Goal: Transaction & Acquisition: Purchase product/service

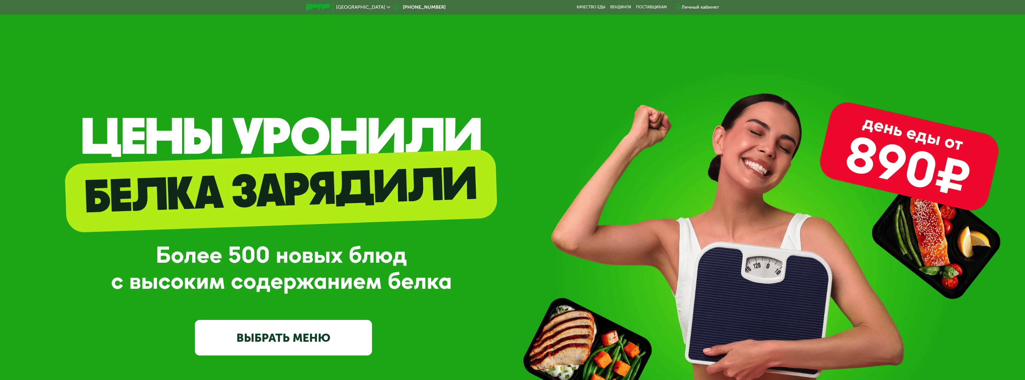
click at [558, 203] on div "GrowFood — доставка правильного питания ВЫБРАТЬ МЕНЮ" at bounding box center [512, 260] width 1025 height 192
click at [525, 262] on div "GrowFood — доставка правильного питания ВЫБРАТЬ МЕНЮ" at bounding box center [512, 260] width 1025 height 192
click at [493, 262] on div "GrowFood — доставка правильного питания ВЫБРАТЬ МЕНЮ" at bounding box center [512, 260] width 1025 height 192
click at [455, 264] on div "GrowFood — доставка правильного питания ВЫБРАТЬ МЕНЮ" at bounding box center [512, 260] width 1025 height 192
click at [262, 72] on div "GrowFood — доставка правильного питания ВЫБРАТЬ МЕНЮ" at bounding box center [512, 242] width 1025 height 484
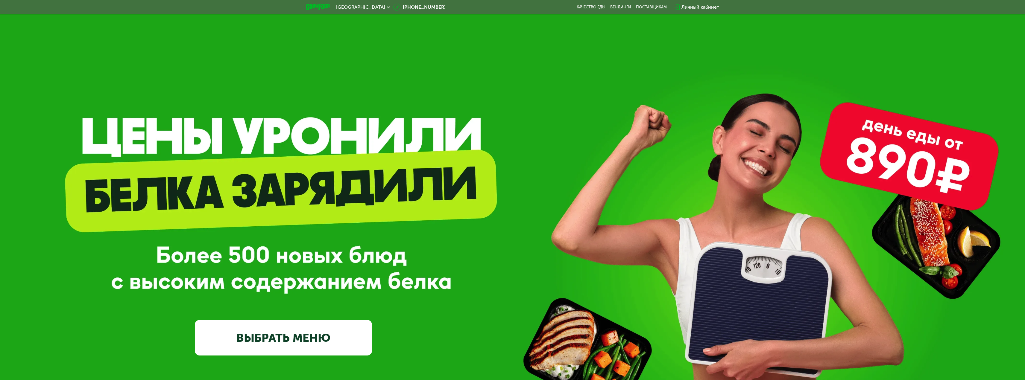
click at [255, 102] on div "GrowFood — доставка правильного питания ВЫБРАТЬ МЕНЮ" at bounding box center [512, 242] width 1025 height 484
click at [93, 131] on div "GrowFood — доставка правильного питания ВЫБРАТЬ МЕНЮ" at bounding box center [512, 242] width 1025 height 484
click at [86, 121] on div "GrowFood — доставка правильного питания ВЫБРАТЬ МЕНЮ" at bounding box center [512, 242] width 1025 height 484
click at [85, 124] on div "GrowFood — доставка правильного питания ВЫБРАТЬ МЕНЮ" at bounding box center [512, 242] width 1025 height 484
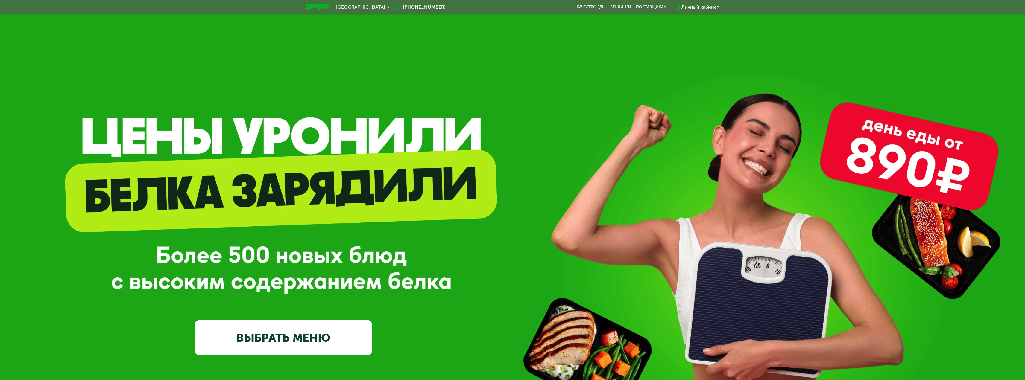
click at [93, 147] on div "GrowFood — доставка правильного питания ВЫБРАТЬ МЕНЮ" at bounding box center [512, 242] width 1025 height 484
drag, startPoint x: 521, startPoint y: 256, endPoint x: 457, endPoint y: 262, distance: 64.3
click at [519, 256] on div "GrowFood — доставка правильного питания ВЫБРАТЬ МЕНЮ" at bounding box center [512, 260] width 1025 height 192
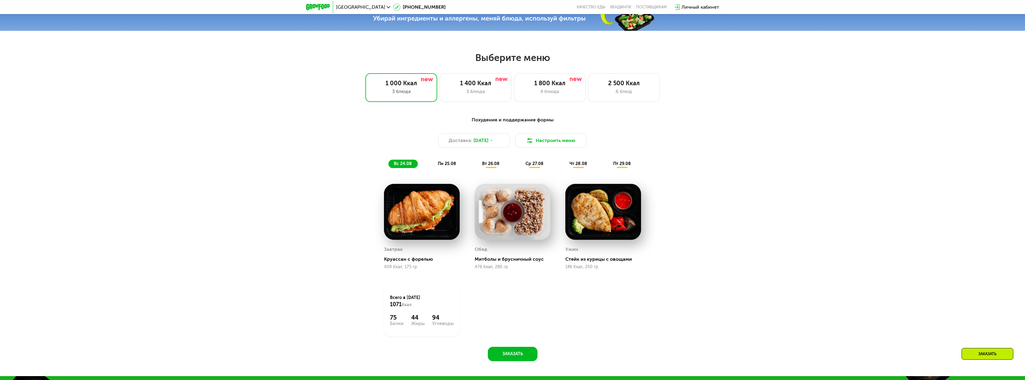
scroll to position [509, 0]
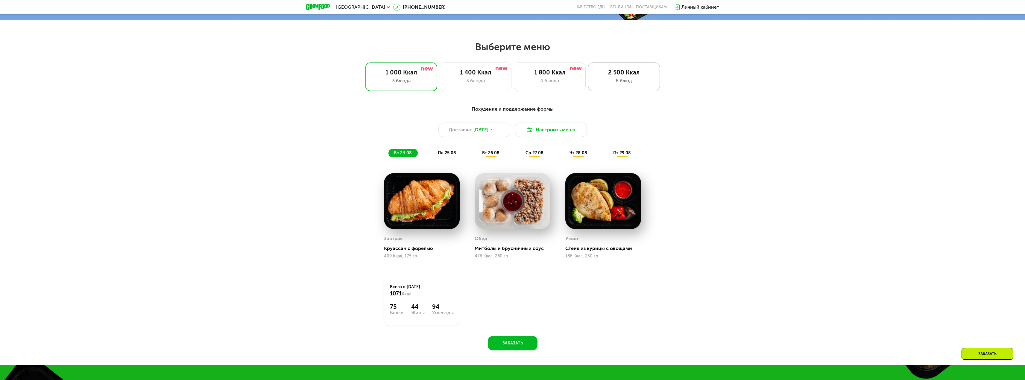
click at [608, 76] on div "2 500 Ккал" at bounding box center [623, 72] width 59 height 7
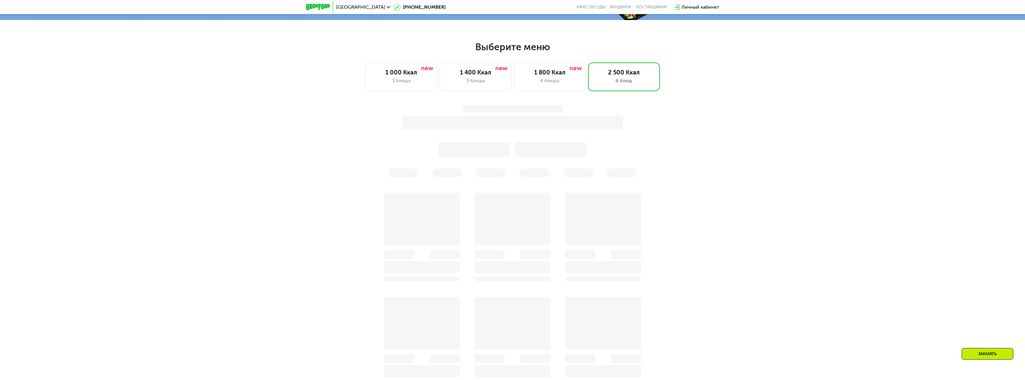
click at [718, 141] on div "Заказать" at bounding box center [512, 295] width 1025 height 397
click at [725, 147] on div "Заказать" at bounding box center [512, 295] width 1025 height 397
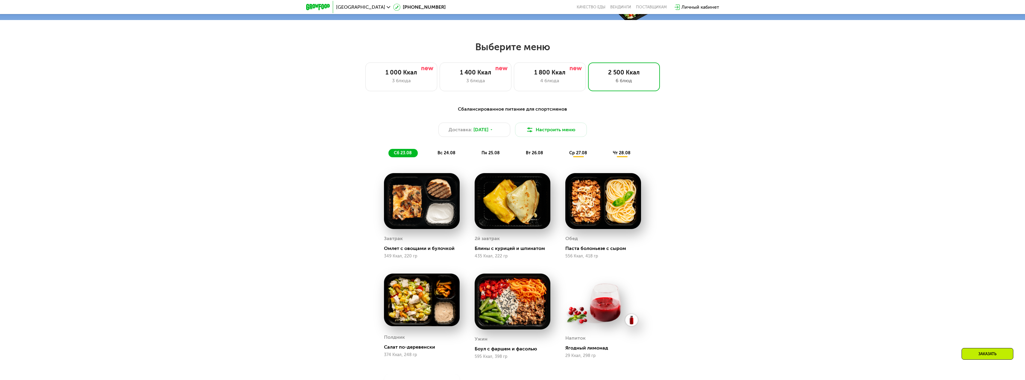
click at [697, 142] on div "Сбалансированное питание для спортсменов Доставка: [DATE] Настроить меню сб 23.…" at bounding box center [512, 281] width 1025 height 369
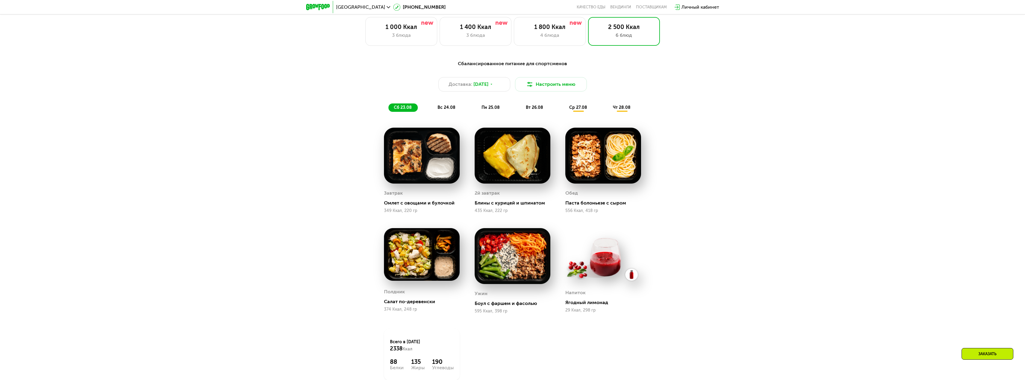
scroll to position [568, 0]
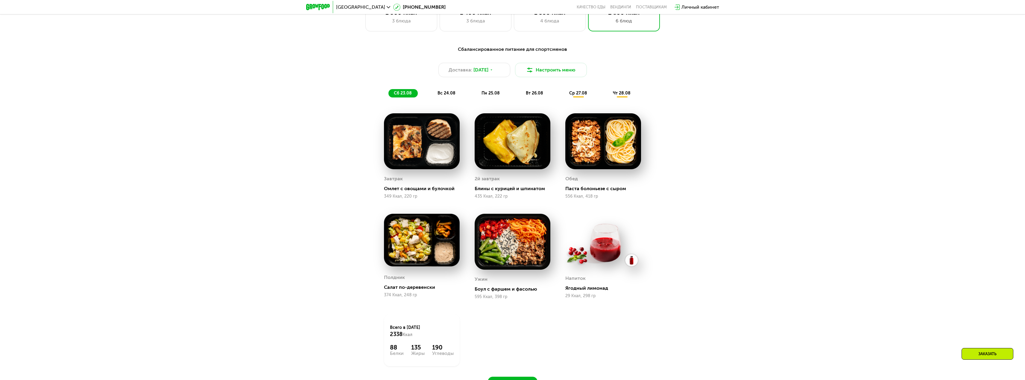
click at [669, 219] on div "Сбалансированное питание для спортсменов Доставка: [DATE] Настроить меню сб 23.…" at bounding box center [512, 216] width 369 height 349
click at [572, 96] on span "ср 27.08" at bounding box center [578, 93] width 18 height 5
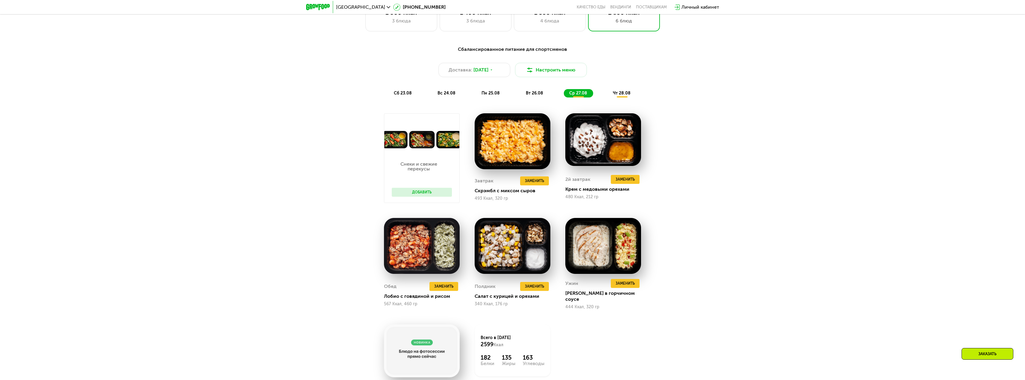
click at [625, 96] on span "чт 28.08" at bounding box center [622, 93] width 18 height 5
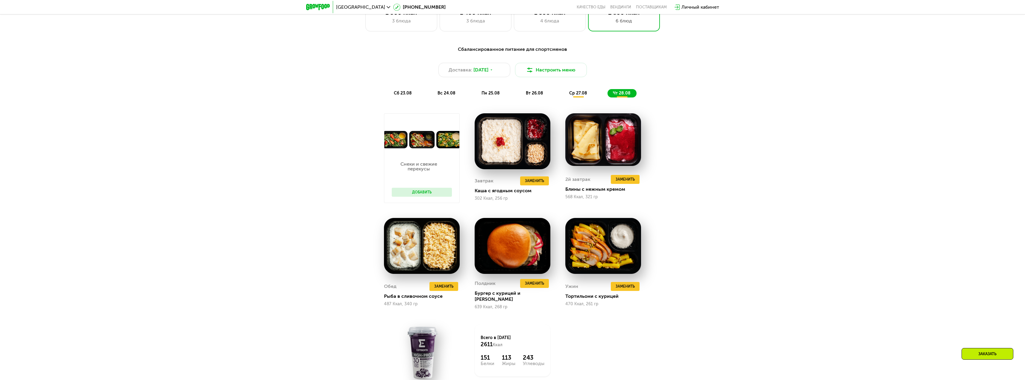
click at [607, 98] on div "ср 27.08" at bounding box center [621, 93] width 29 height 8
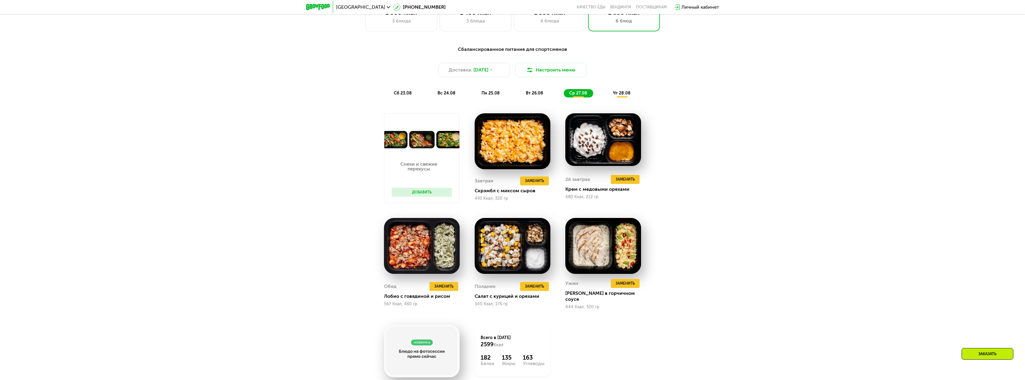
scroll to position [598, 0]
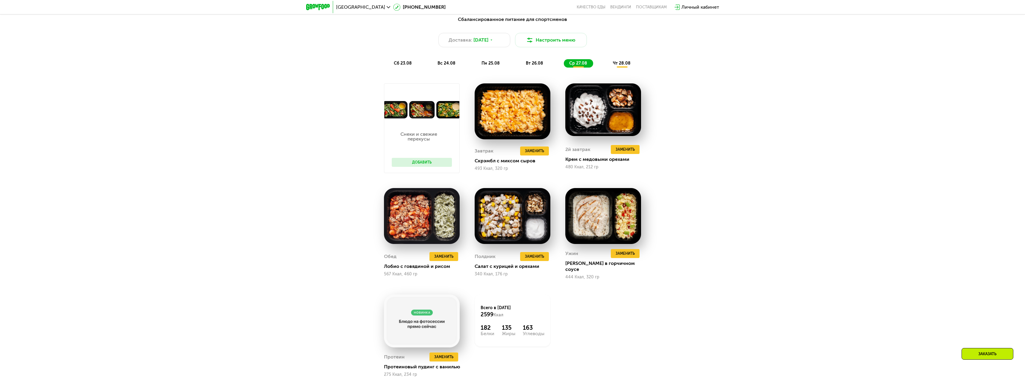
click at [555, 68] on div "сб 23.08 вс 24.08 пн 25.08 вт 26.08 ср 27.08 чт 28.08" at bounding box center [512, 63] width 248 height 8
click at [549, 68] on div "сб 23.08 вс 24.08 пн 25.08 вт 26.08 ср 27.08 чт 28.08" at bounding box center [512, 63] width 248 height 8
click at [539, 66] on span "вт 26.08" at bounding box center [534, 63] width 17 height 5
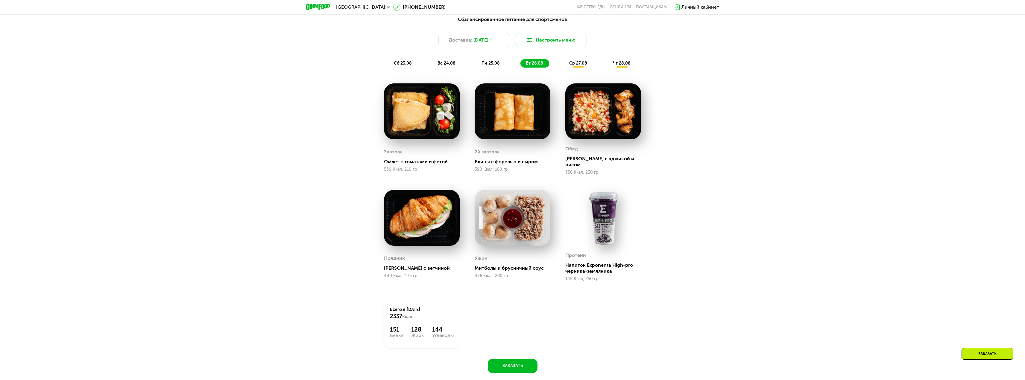
click at [496, 65] on span "пн 25.08" at bounding box center [490, 63] width 18 height 5
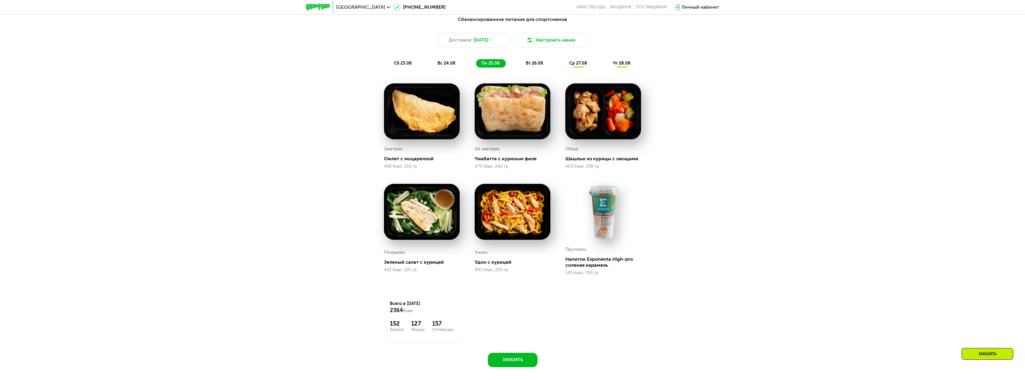
click at [822, 223] on div "Сбалансированное питание для спортсменов Доставка: [DATE] Настроить меню сб 23.…" at bounding box center [512, 194] width 1025 height 375
click at [530, 66] on span "вт 26.08" at bounding box center [534, 63] width 17 height 5
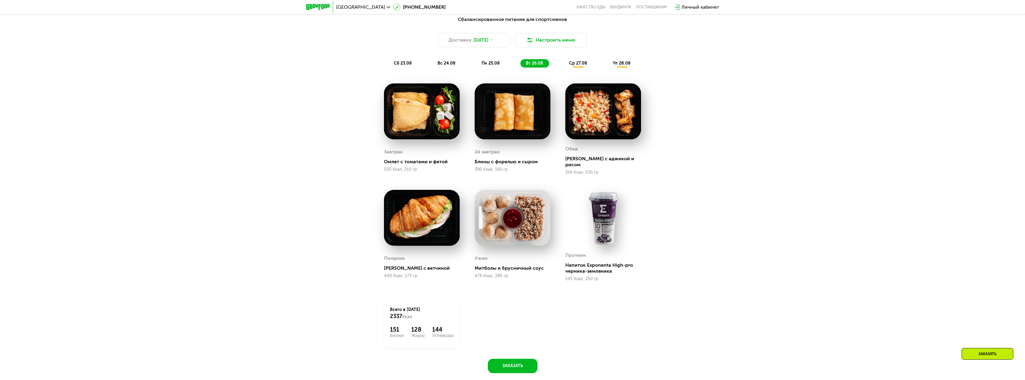
click at [572, 63] on span "ср 27.08" at bounding box center [578, 63] width 18 height 5
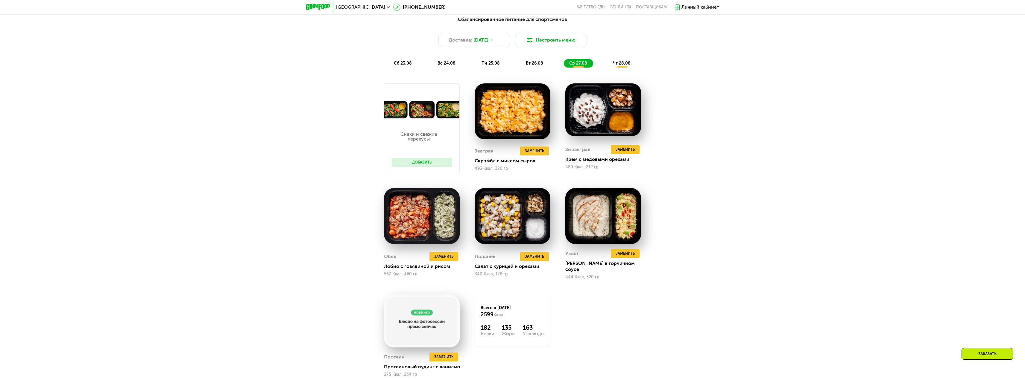
click at [704, 321] on div "Сбалансированное питание для спортсменов Доставка: [DATE] Настроить меню сб 23.…" at bounding box center [512, 212] width 1025 height 410
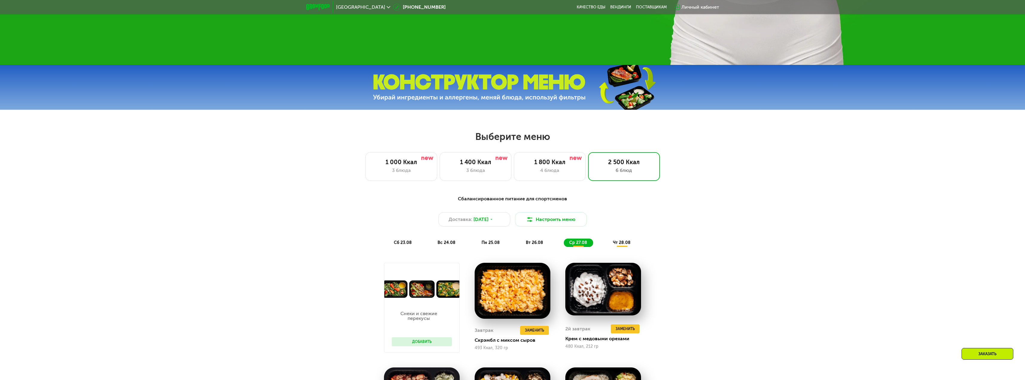
click at [693, 214] on div "Сбалансированное питание для спортсменов Доставка: [DATE] Настроить меню сб 23.…" at bounding box center [512, 387] width 369 height 390
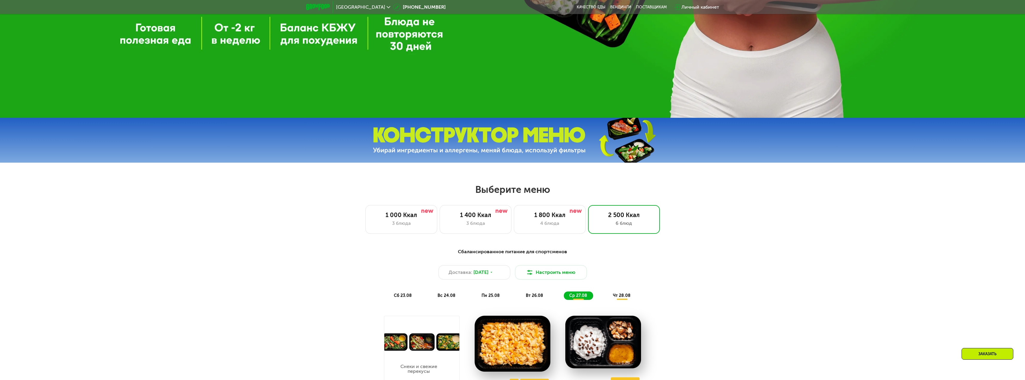
scroll to position [419, 0]
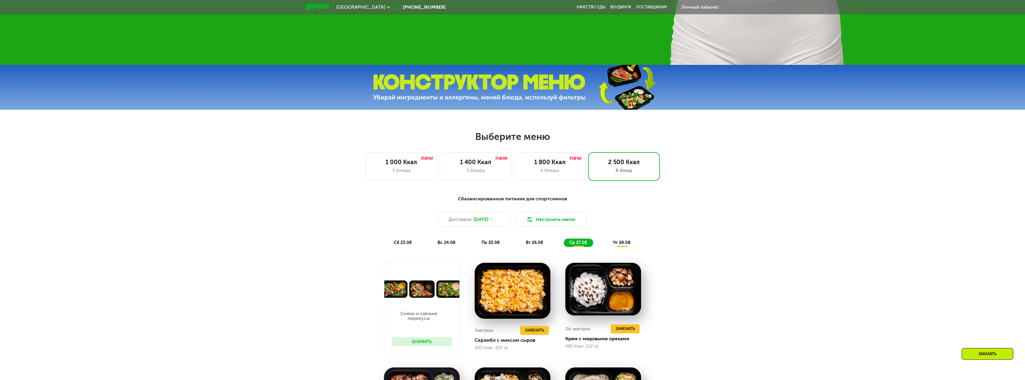
click at [539, 245] on span "вт 26.08" at bounding box center [534, 242] width 17 height 5
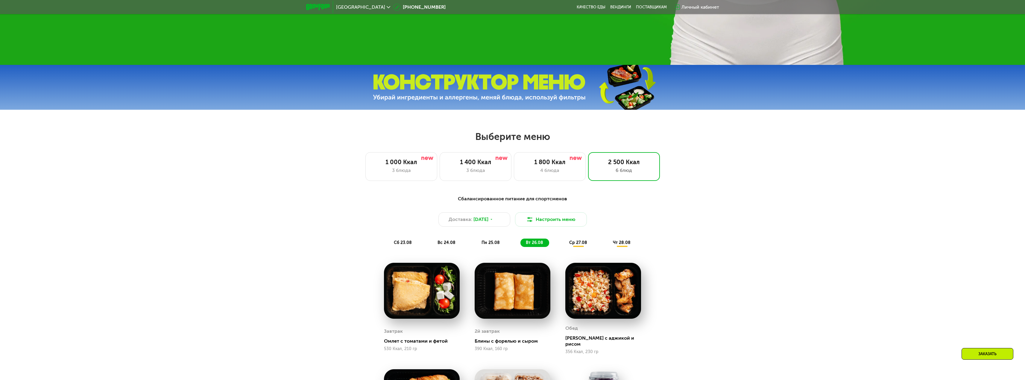
click at [490, 244] on span "пн 25.08" at bounding box center [490, 242] width 18 height 5
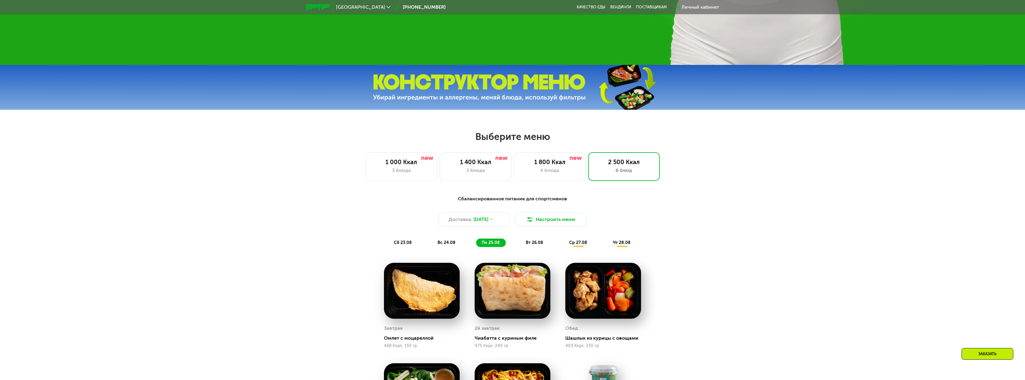
click at [721, 224] on div "Сбалансированное питание для спортсменов Доставка: [DATE] Настроить меню сб 23.…" at bounding box center [512, 374] width 1025 height 375
click at [740, 245] on div "Сбалансированное питание для спортсменов Доставка: [DATE] Настроить меню сб 23.…" at bounding box center [512, 374] width 1025 height 375
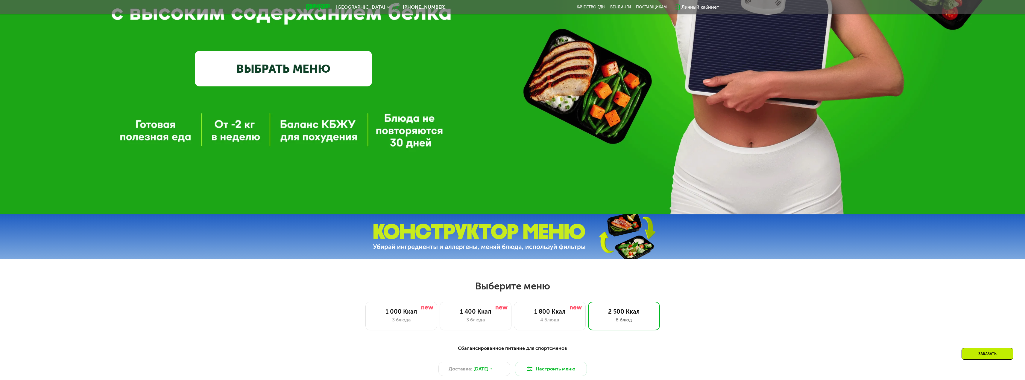
scroll to position [479, 0]
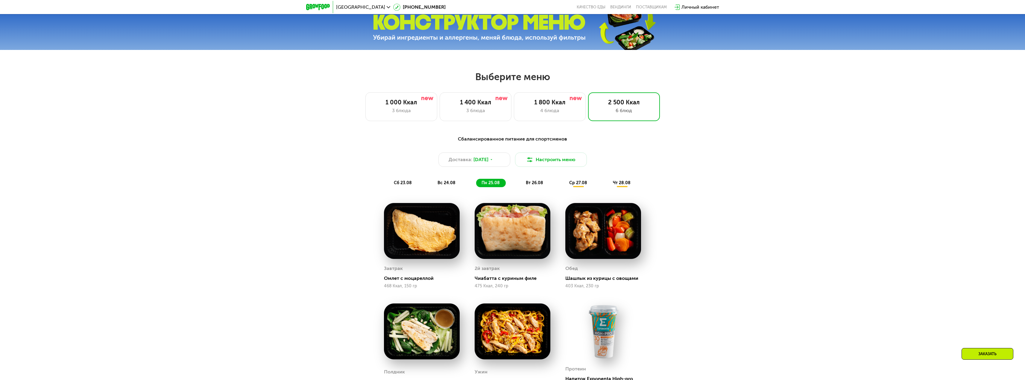
click at [734, 214] on div "Сбалансированное питание для спортсменов Доставка: [DATE] Настроить меню сб 23.…" at bounding box center [512, 314] width 1025 height 375
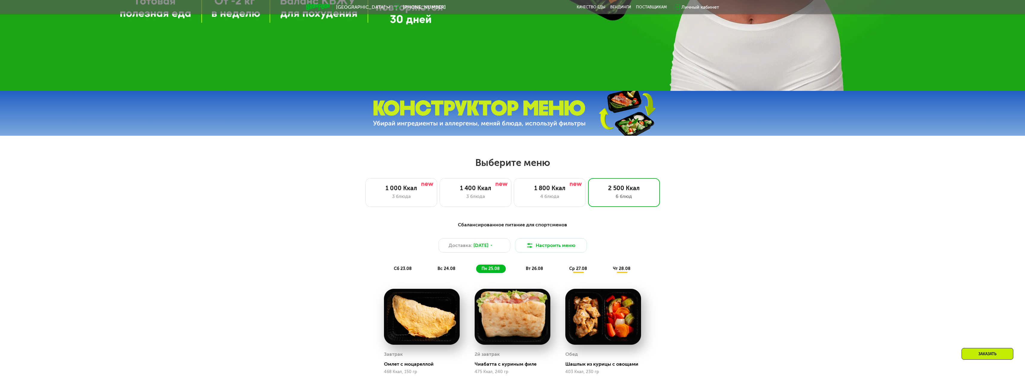
scroll to position [389, 0]
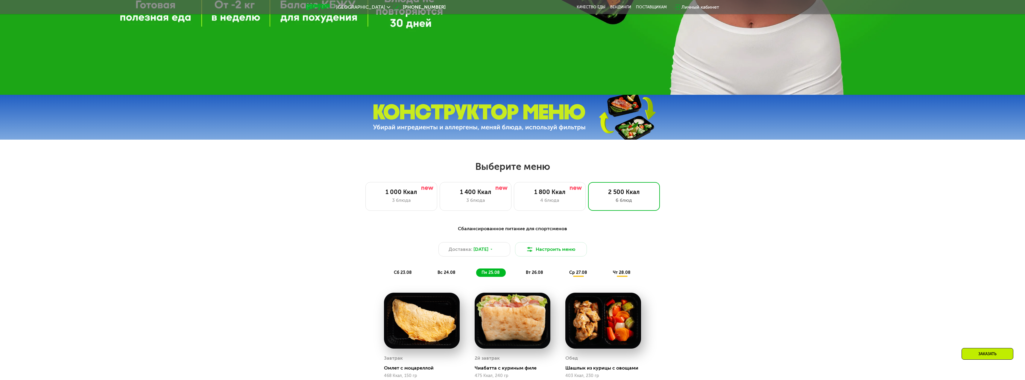
click at [713, 195] on div "1 000 Ккал 3 блюда 1 400 Ккал 3 блюда 1 800 Ккал 4 блюда 2 500 Ккал 6 блюд" at bounding box center [512, 196] width 986 height 29
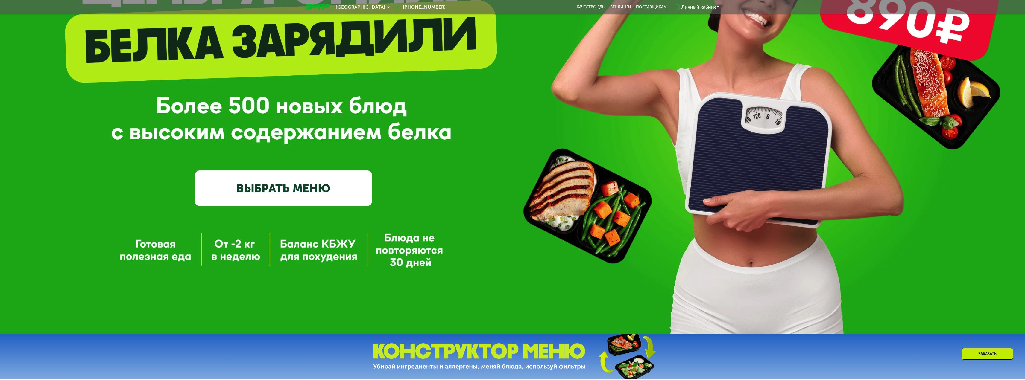
scroll to position [0, 0]
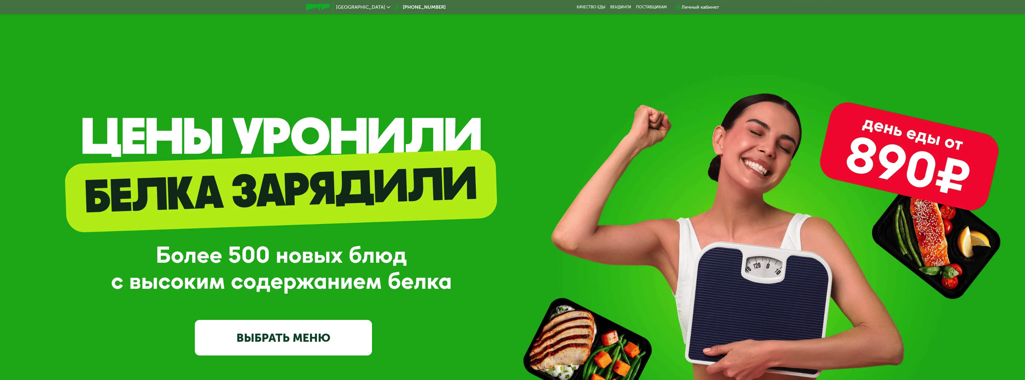
click at [503, 163] on div "GrowFood — доставка правильного питания ВЫБРАТЬ МЕНЮ" at bounding box center [512, 242] width 1025 height 484
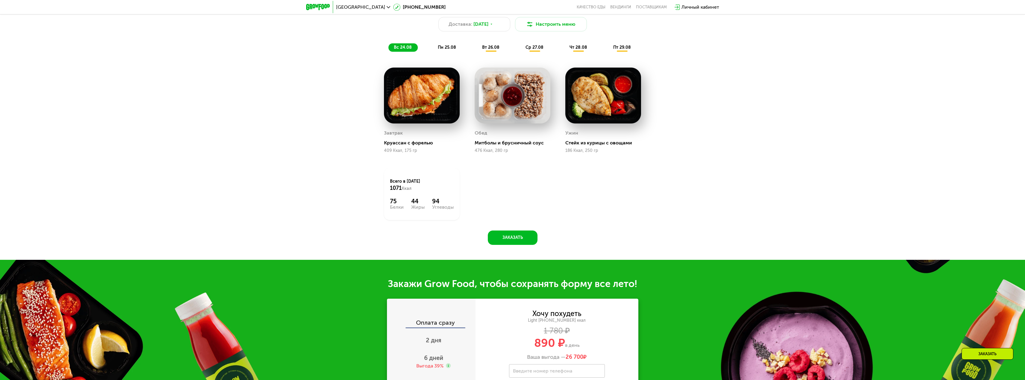
scroll to position [465, 0]
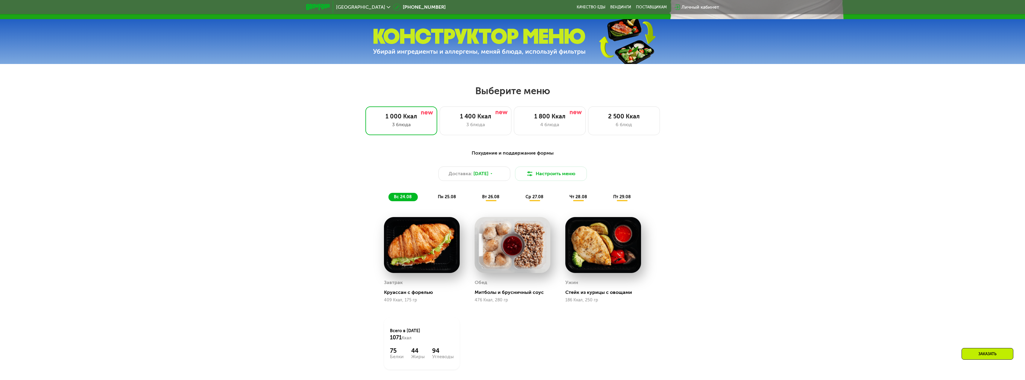
click at [727, 214] on div "Похудение и поддержание формы Доставка: [DATE] Настроить меню вс 24.08 пн 25.08…" at bounding box center [512, 275] width 1025 height 268
click at [482, 120] on div "1 400 Ккал" at bounding box center [475, 116] width 59 height 7
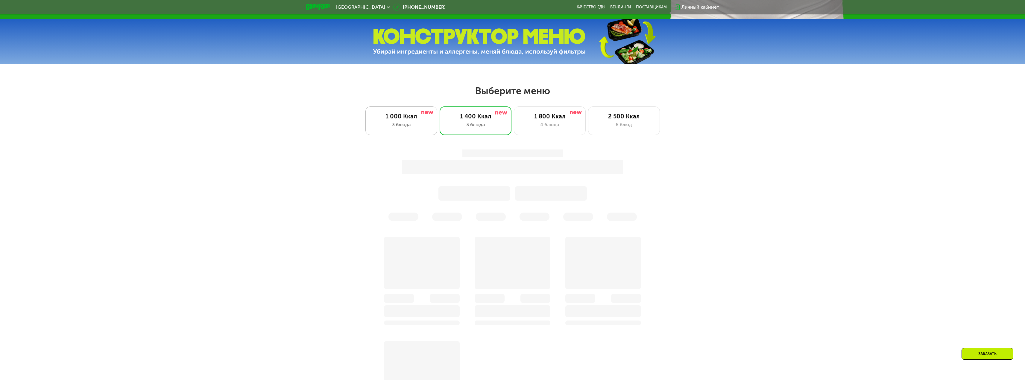
click at [403, 118] on div "1 000 Ккал" at bounding box center [401, 116] width 59 height 7
click at [549, 119] on div "1 800 Ккал" at bounding box center [549, 116] width 59 height 7
click at [920, 229] on div "Заказать" at bounding box center [512, 287] width 1025 height 293
click at [744, 210] on div "Заказать" at bounding box center [512, 305] width 1025 height 329
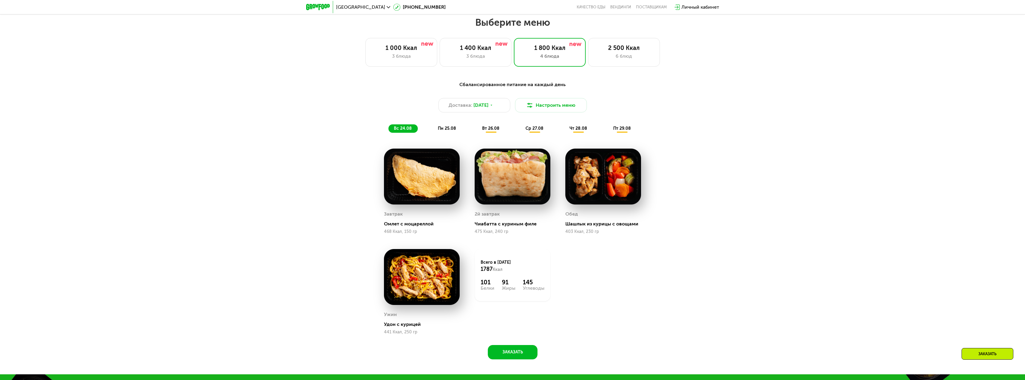
scroll to position [524, 0]
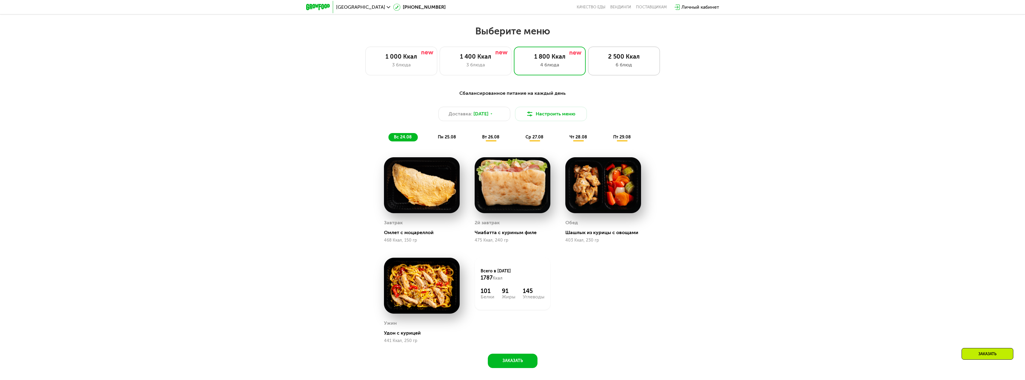
click at [632, 66] on div "6 блюд" at bounding box center [623, 64] width 59 height 7
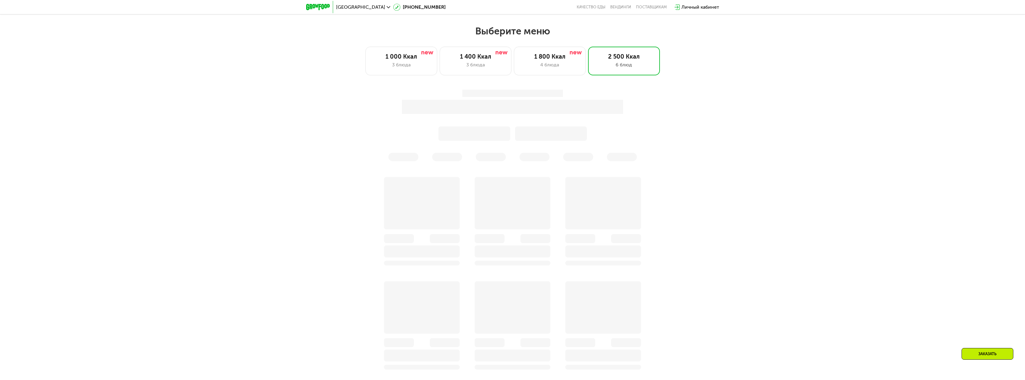
click at [783, 194] on div "Заказать" at bounding box center [512, 279] width 1025 height 397
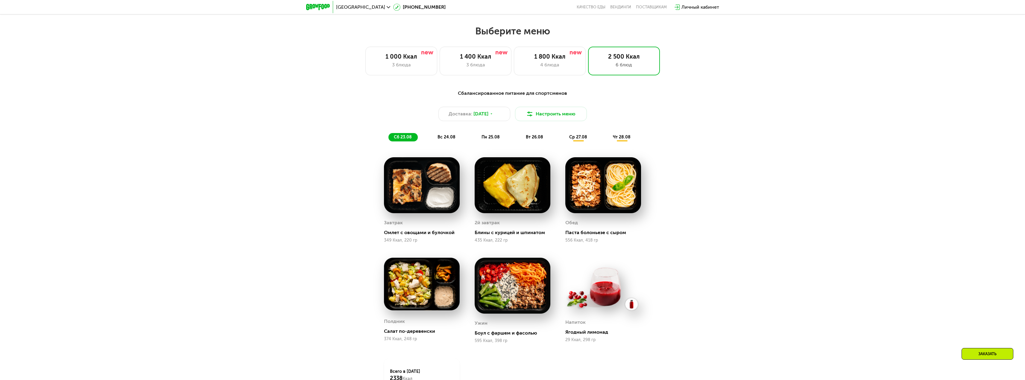
click at [499, 193] on img at bounding box center [512, 185] width 76 height 56
click at [317, 185] on div "Сбалансированное питание для спортсменов Доставка: [DATE] Настроить меню сб 23.…" at bounding box center [512, 265] width 1025 height 369
drag, startPoint x: 898, startPoint y: 201, endPoint x: 886, endPoint y: 201, distance: 12.3
click at [897, 201] on div "Сбалансированное питание для спортсменов Доставка: [DATE] Настроить меню сб 23.…" at bounding box center [512, 265] width 1025 height 369
click at [691, 196] on div "Сбалансированное питание для спортсменов Доставка: [DATE] Настроить меню сб 23.…" at bounding box center [512, 260] width 369 height 349
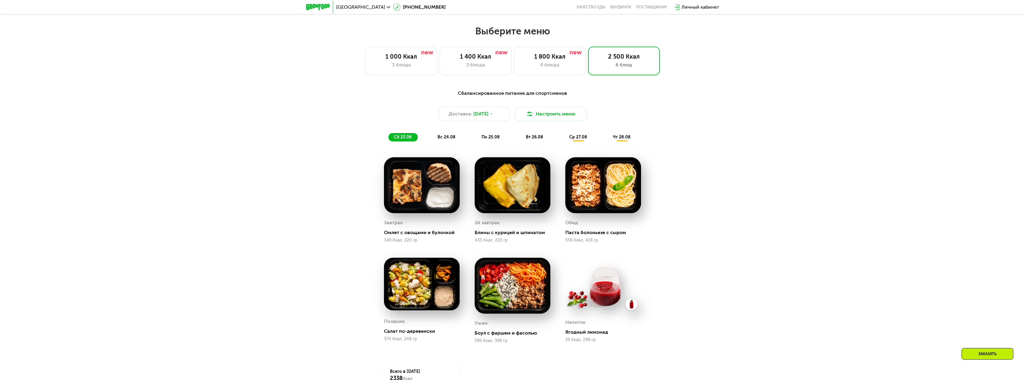
click at [691, 196] on div "Сбалансированное питание для спортсменов Доставка: [DATE] Настроить меню сб 23.…" at bounding box center [512, 260] width 369 height 349
click at [601, 295] on img at bounding box center [603, 285] width 76 height 54
click at [671, 265] on div "Сбалансированное питание для спортсменов Доставка: [DATE] Настроить меню сб 23.…" at bounding box center [512, 260] width 369 height 349
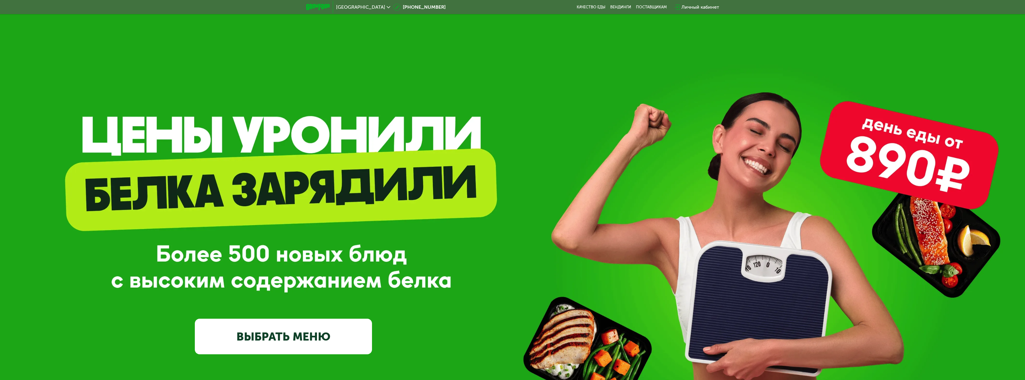
scroll to position [0, 0]
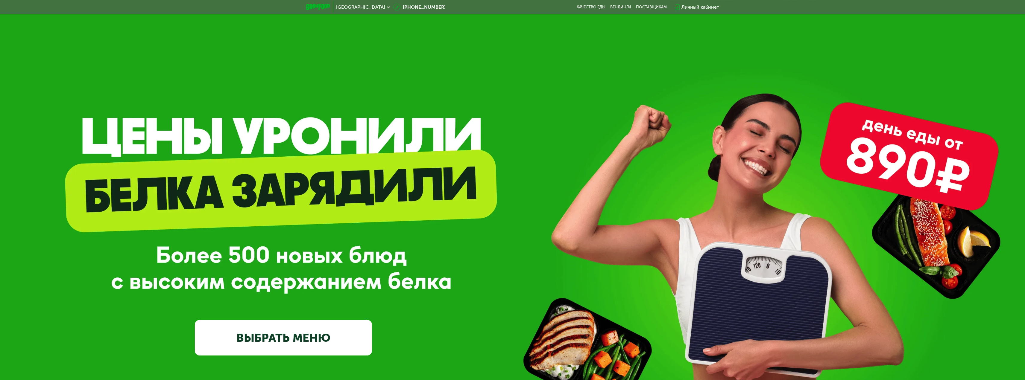
click at [521, 175] on div "GrowFood — доставка правильного питания ВЫБРАТЬ МЕНЮ" at bounding box center [512, 260] width 1025 height 192
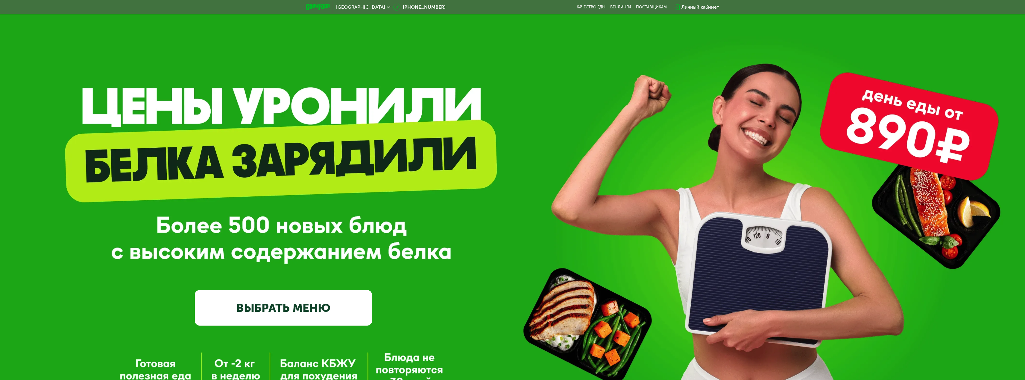
click at [487, 202] on div "GrowFood — доставка правильного питания ВЫБРАТЬ МЕНЮ" at bounding box center [512, 230] width 1025 height 192
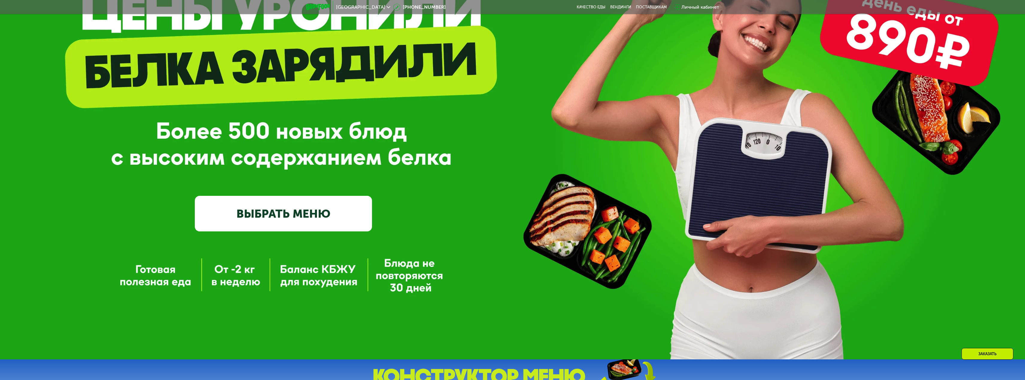
scroll to position [150, 0]
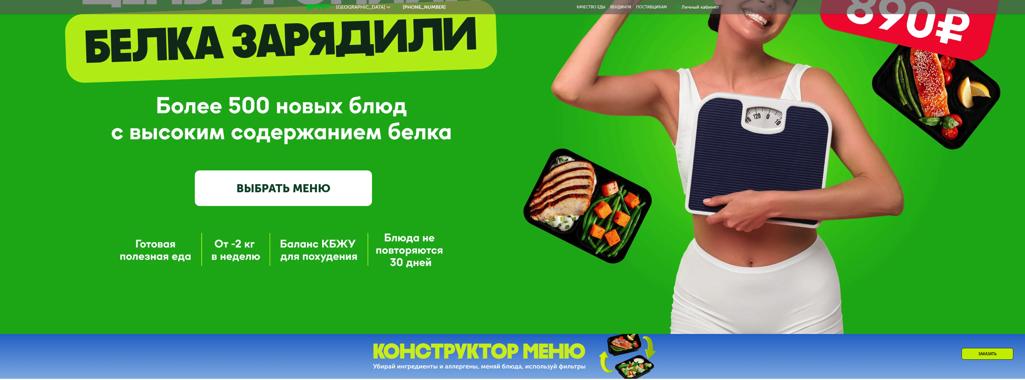
click at [829, 255] on div "GrowFood — доставка правильного питания ВЫБРАТЬ МЕНЮ" at bounding box center [512, 92] width 1025 height 484
click at [814, 276] on div "GrowFood — доставка правильного питания ВЫБРАТЬ МЕНЮ" at bounding box center [512, 92] width 1025 height 484
click at [828, 259] on div "GrowFood — доставка правильного питания ВЫБРАТЬ МЕНЮ" at bounding box center [512, 92] width 1025 height 484
click at [811, 252] on div "GrowFood — доставка правильного питания ВЫБРАТЬ МЕНЮ" at bounding box center [512, 92] width 1025 height 484
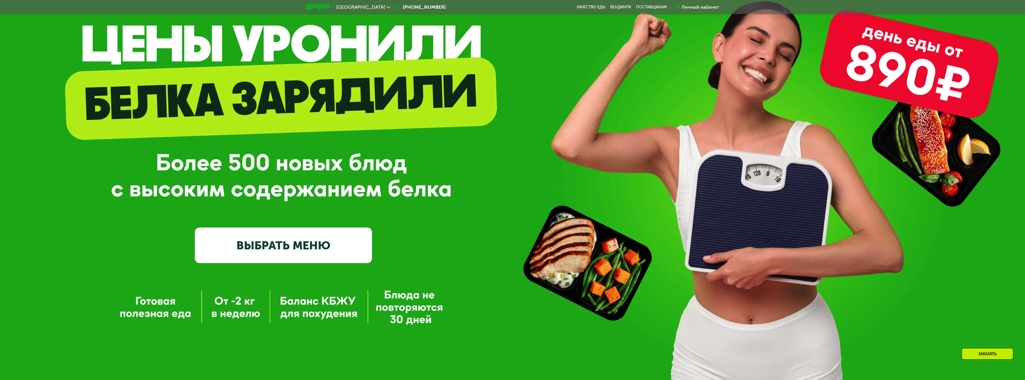
scroll to position [120, 0]
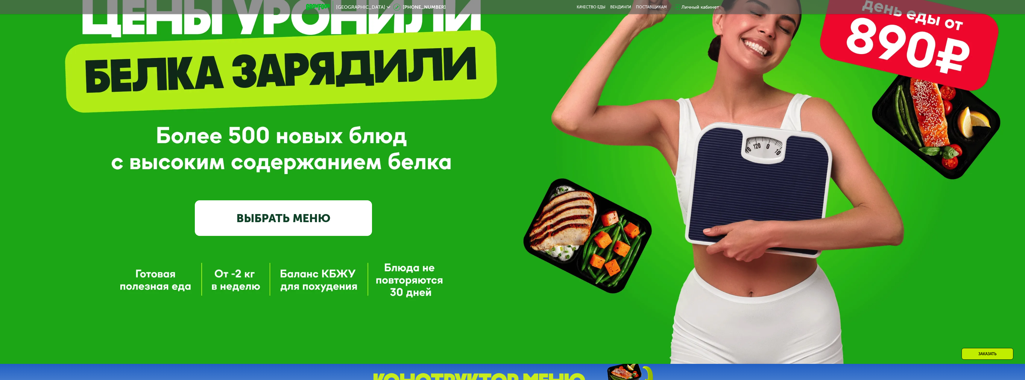
click at [809, 292] on div "GrowFood — доставка правильного питания ВЫБРАТЬ МЕНЮ" at bounding box center [512, 122] width 1025 height 484
drag, startPoint x: 816, startPoint y: 281, endPoint x: 718, endPoint y: 300, distance: 100.0
click at [718, 300] on div "GrowFood — доставка правильного питания ВЫБРАТЬ МЕНЮ" at bounding box center [512, 122] width 1025 height 484
click at [713, 287] on div "GrowFood — доставка правильного питания ВЫБРАТЬ МЕНЮ" at bounding box center [512, 122] width 1025 height 484
